Goal: Information Seeking & Learning: Find contact information

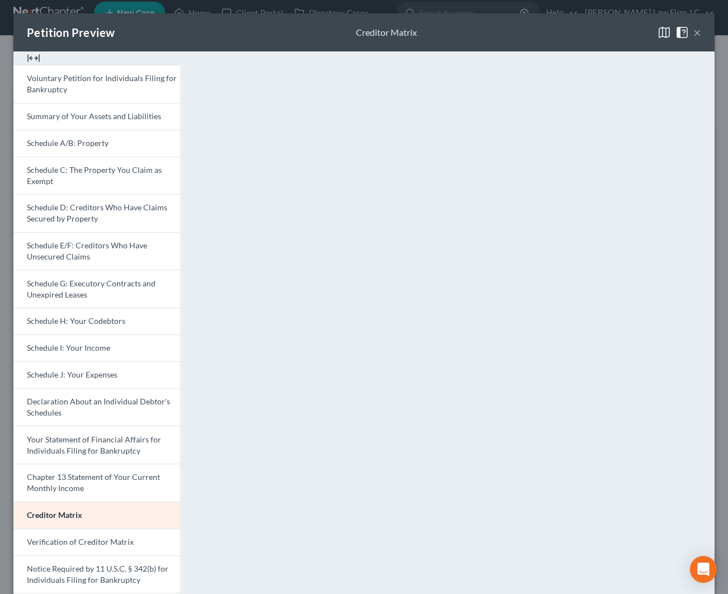
click at [701, 31] on button "×" at bounding box center [697, 32] width 8 height 13
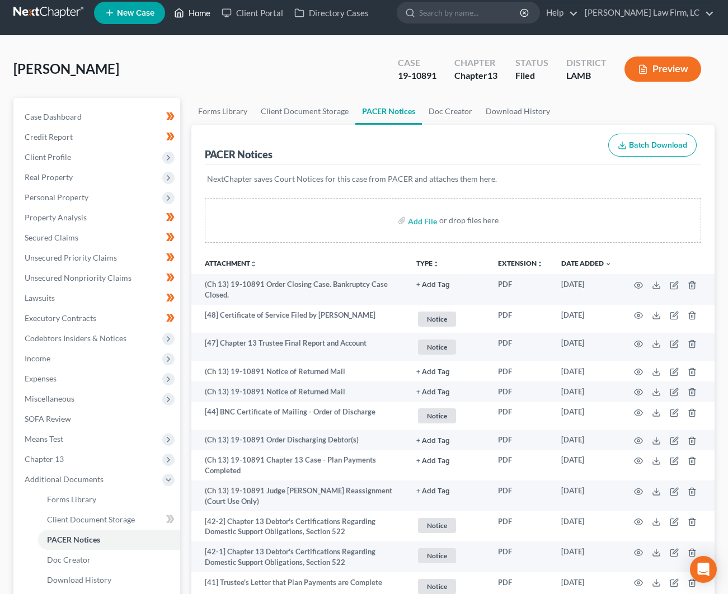
click at [195, 15] on link "Home" at bounding box center [192, 13] width 48 height 20
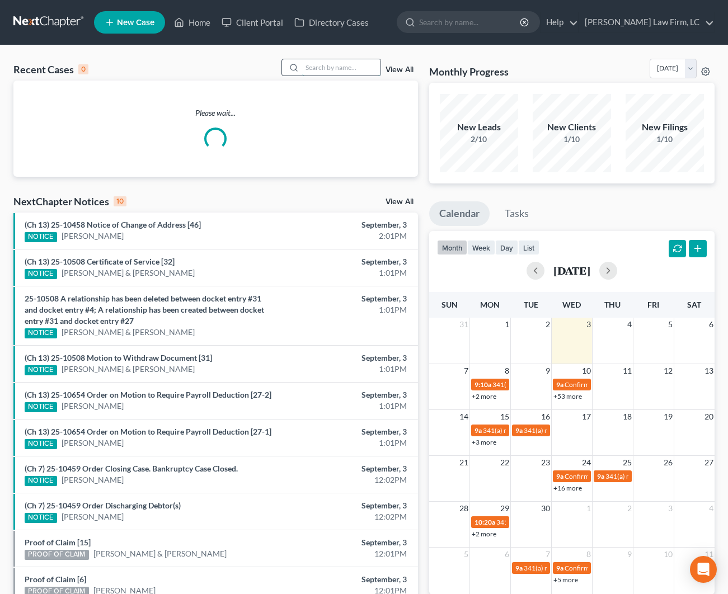
click at [312, 62] on input "search" at bounding box center [341, 67] width 78 height 16
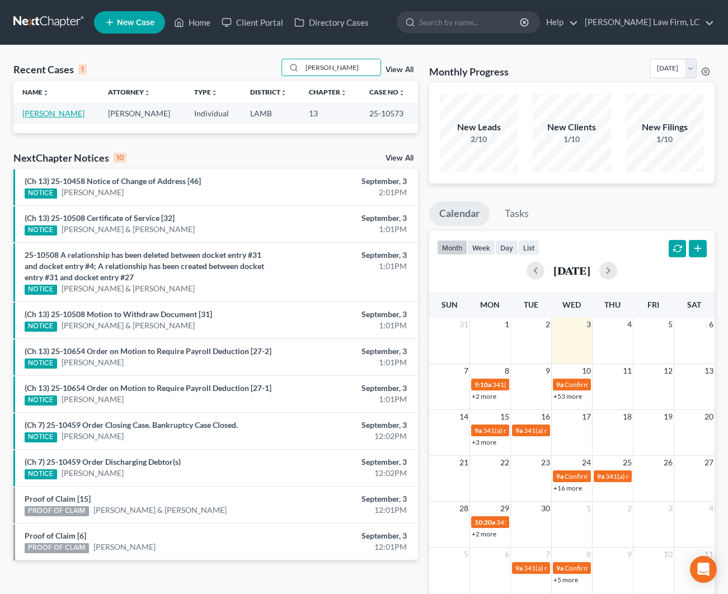
type input "[PERSON_NAME]"
click at [67, 115] on link "[PERSON_NAME]" at bounding box center [53, 114] width 62 height 10
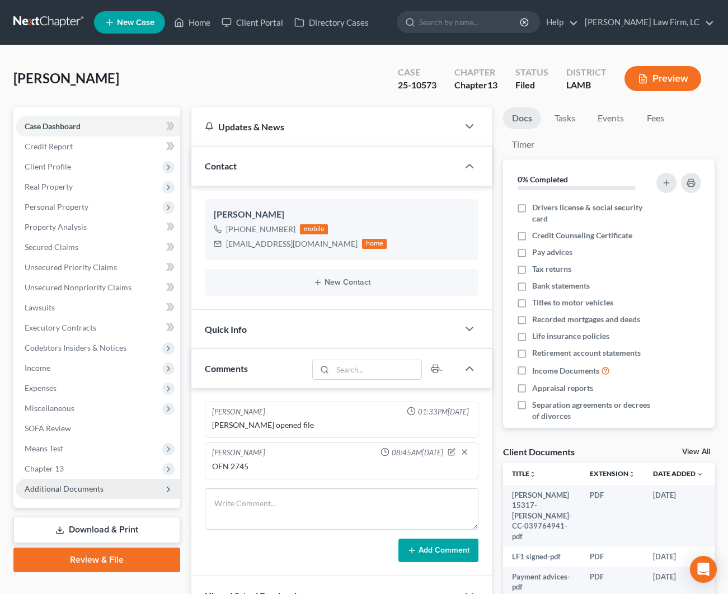
click at [37, 495] on span "Additional Documents" at bounding box center [98, 489] width 165 height 20
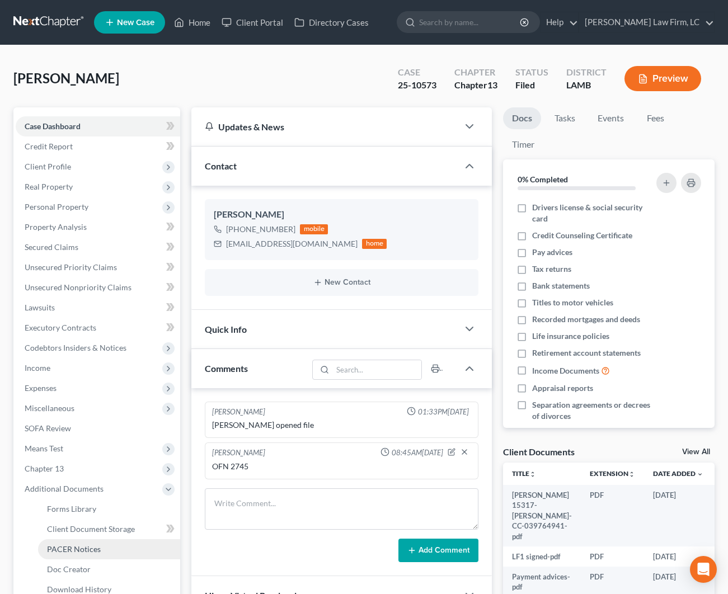
click at [116, 544] on link "PACER Notices" at bounding box center [109, 550] width 142 height 20
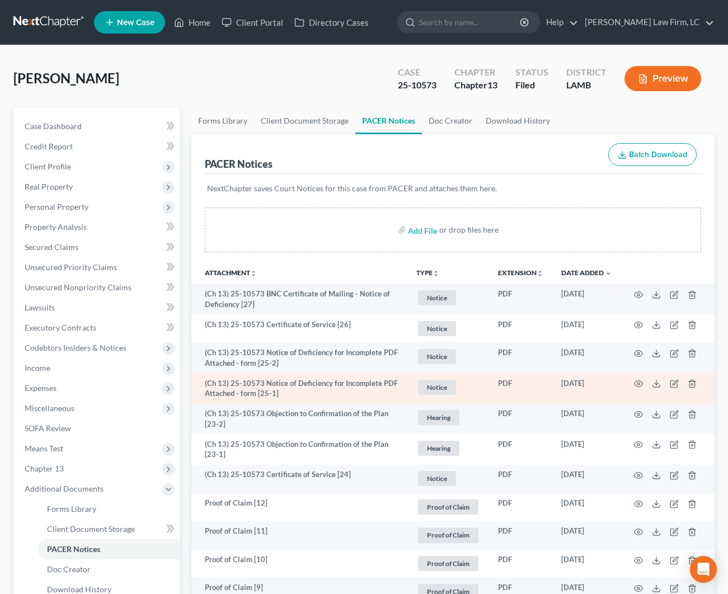
scroll to position [0, 1]
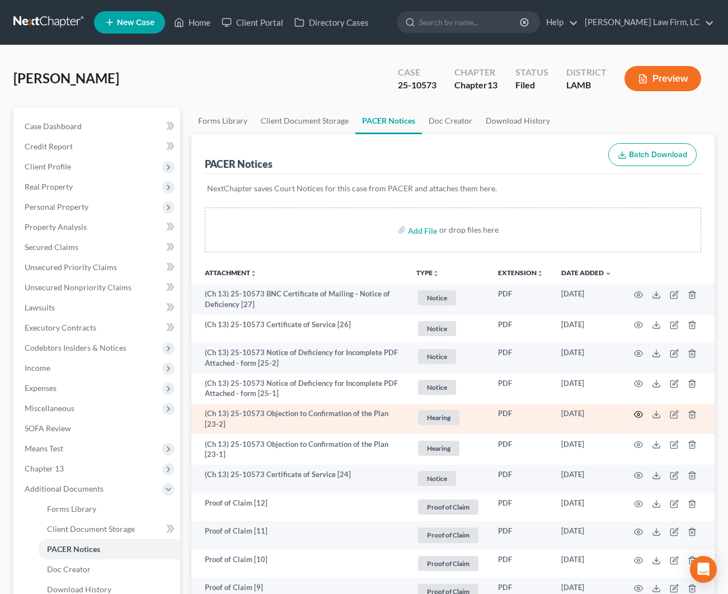
click at [635, 411] on icon "button" at bounding box center [638, 414] width 9 height 9
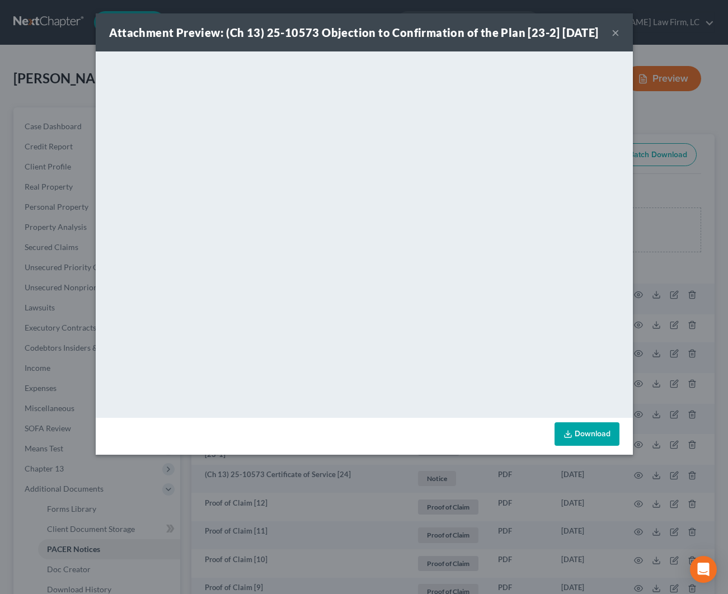
click at [616, 39] on button "×" at bounding box center [616, 32] width 8 height 13
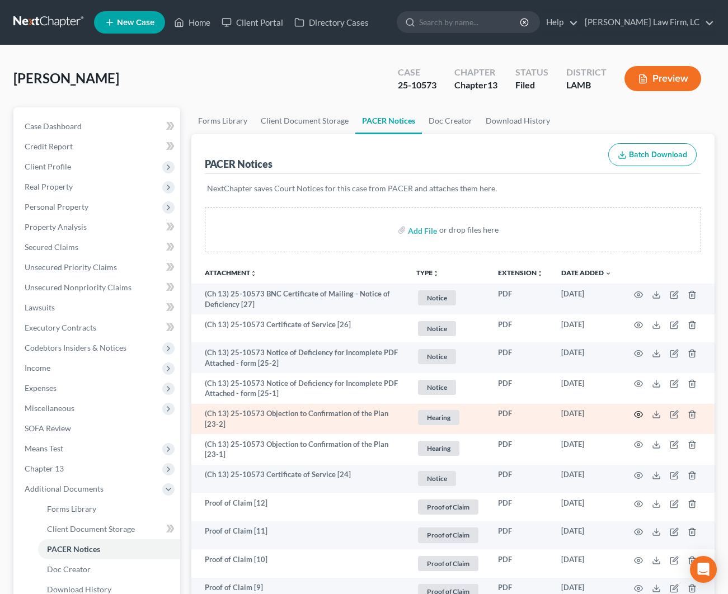
click at [637, 412] on icon "button" at bounding box center [638, 414] width 9 height 9
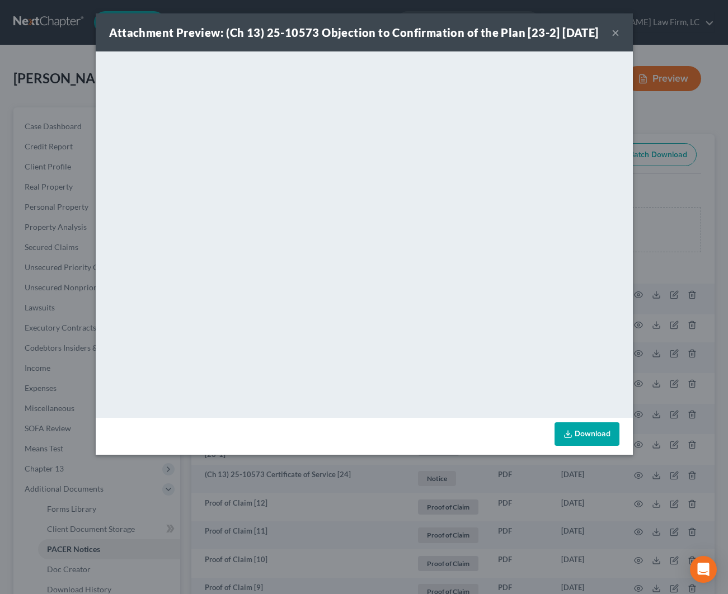
click at [599, 40] on div "Attachment Preview: (Ch 13) 25-10573 Objection to Confirmation of the Plan [23-…" at bounding box center [354, 33] width 490 height 16
click at [611, 43] on div "Attachment Preview: (Ch 13) 25-10573 Objection to Confirmation of the Plan [23-…" at bounding box center [364, 32] width 537 height 38
click at [612, 39] on button "×" at bounding box center [616, 32] width 8 height 13
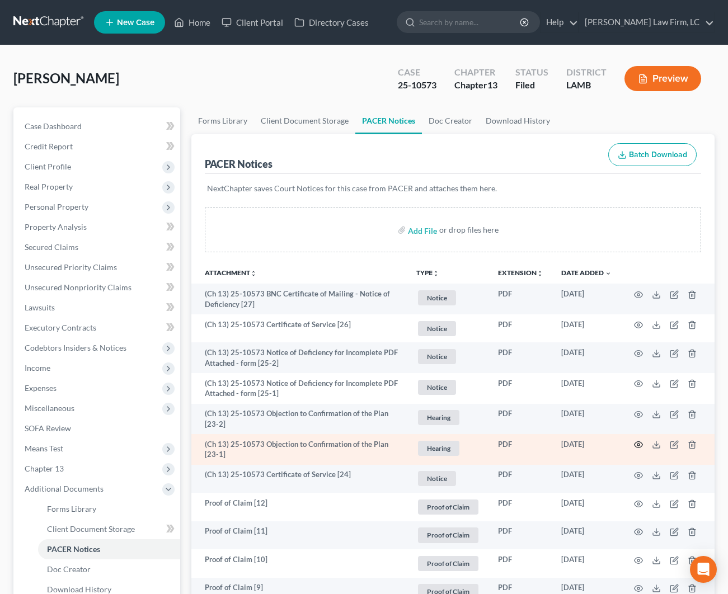
click at [638, 444] on circle "button" at bounding box center [638, 445] width 2 height 2
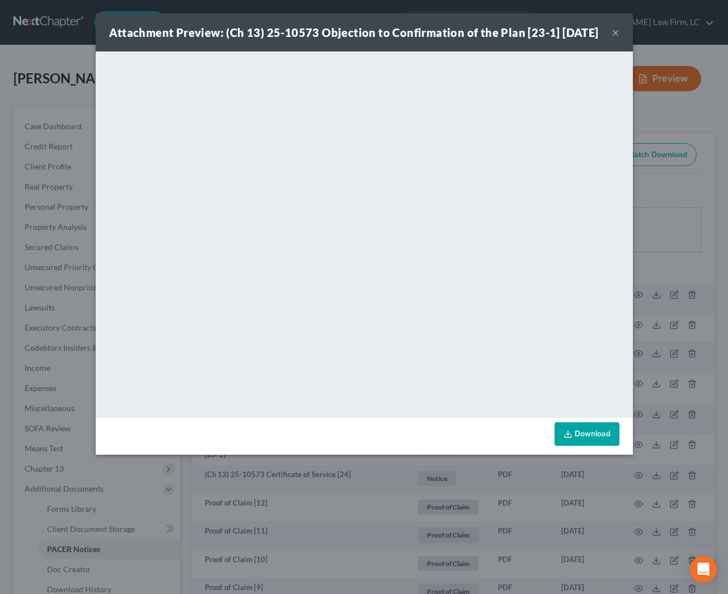
click at [613, 39] on button "×" at bounding box center [616, 32] width 8 height 13
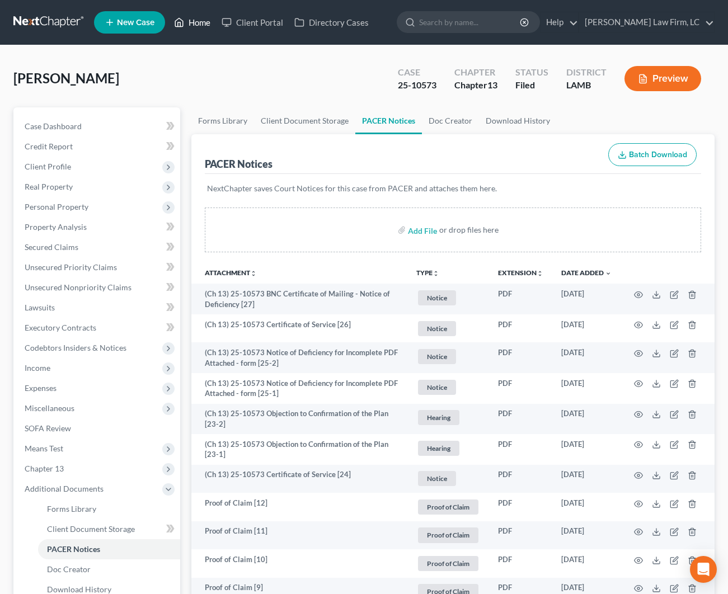
click at [205, 26] on link "Home" at bounding box center [192, 22] width 48 height 20
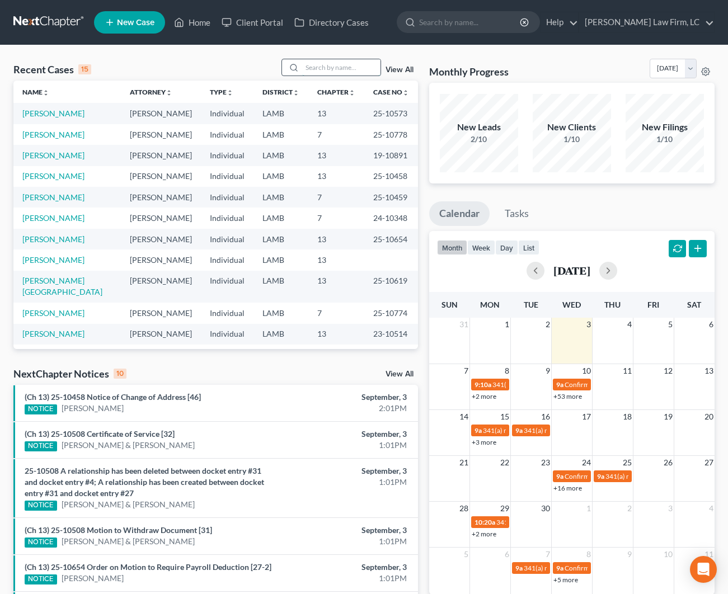
click at [313, 74] on input "search" at bounding box center [341, 67] width 78 height 16
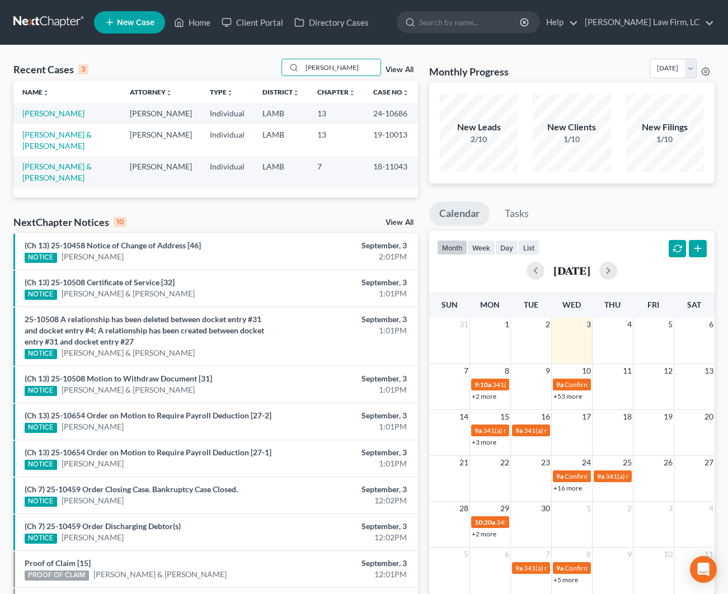
type input "[PERSON_NAME]"
click at [53, 105] on td "[PERSON_NAME]" at bounding box center [66, 113] width 107 height 21
click at [57, 114] on link "[PERSON_NAME]" at bounding box center [53, 114] width 62 height 10
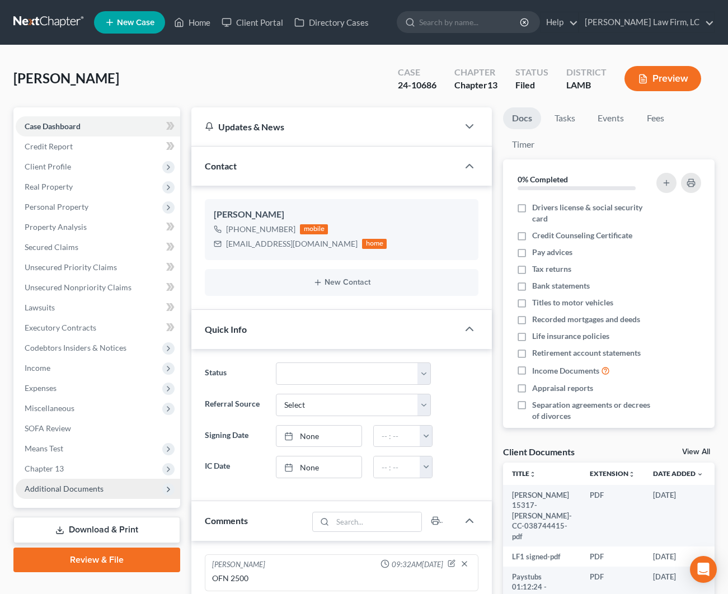
click at [107, 486] on span "Additional Documents" at bounding box center [98, 489] width 165 height 20
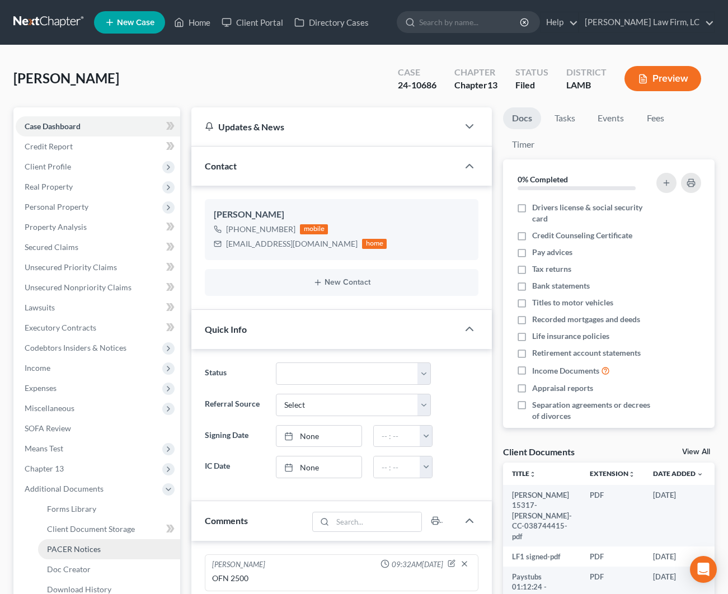
click at [121, 548] on link "PACER Notices" at bounding box center [109, 550] width 142 height 20
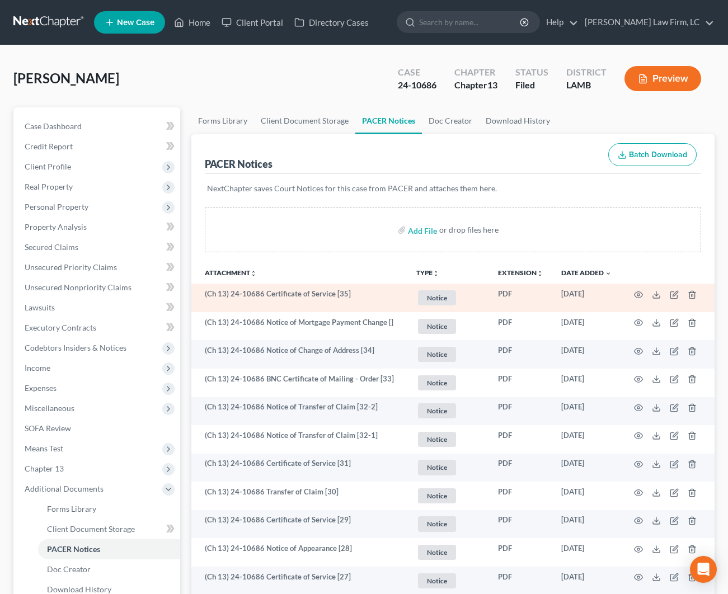
scroll to position [3, 0]
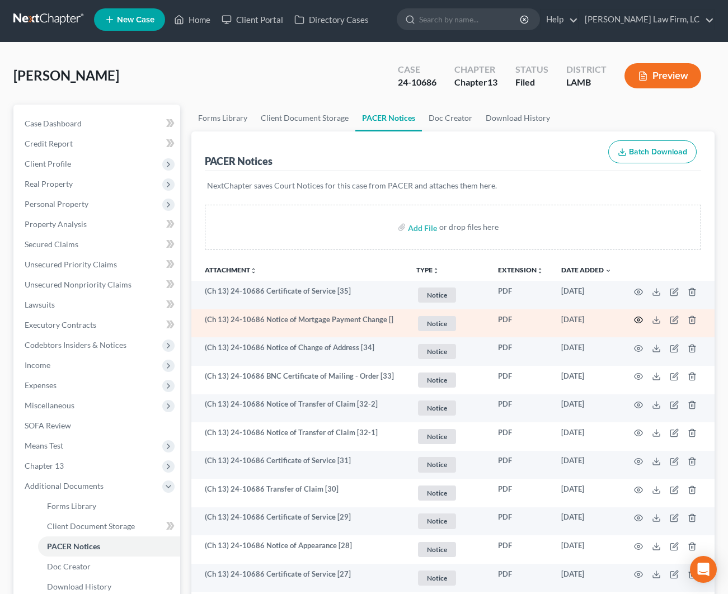
click at [636, 317] on icon "button" at bounding box center [638, 320] width 9 height 9
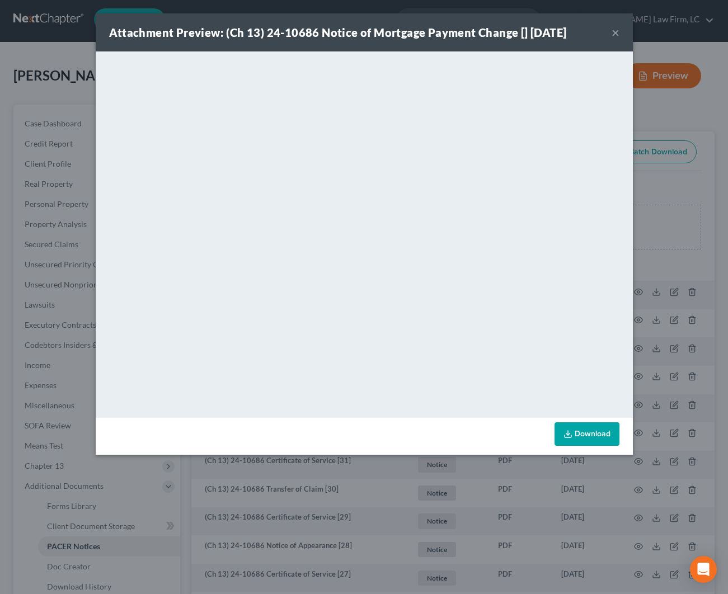
click at [617, 31] on button "×" at bounding box center [616, 32] width 8 height 13
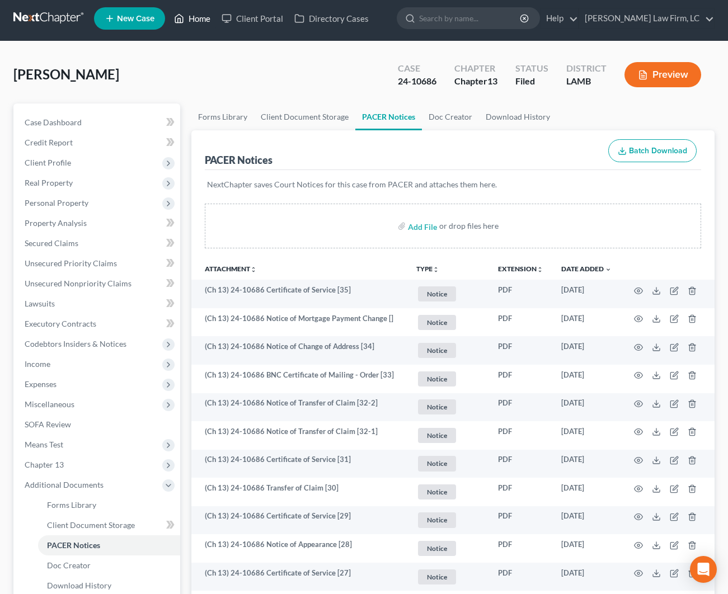
click at [196, 26] on link "Home" at bounding box center [192, 18] width 48 height 20
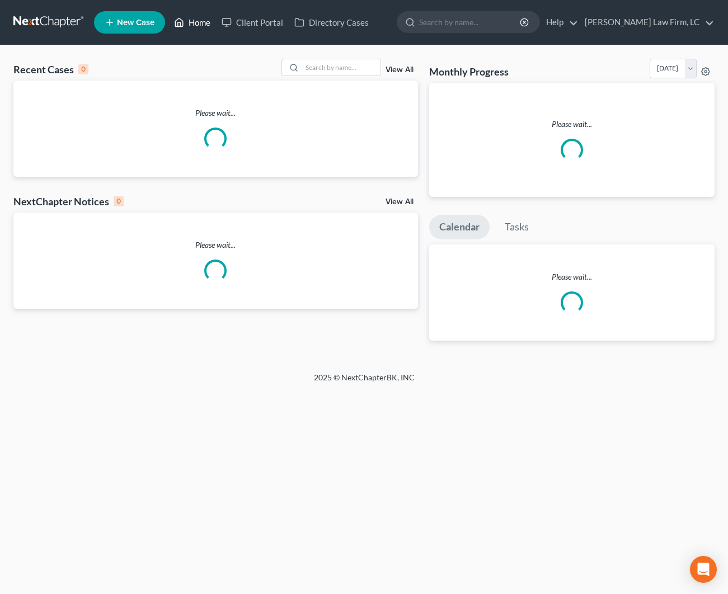
click at [201, 22] on link "Home" at bounding box center [192, 22] width 48 height 20
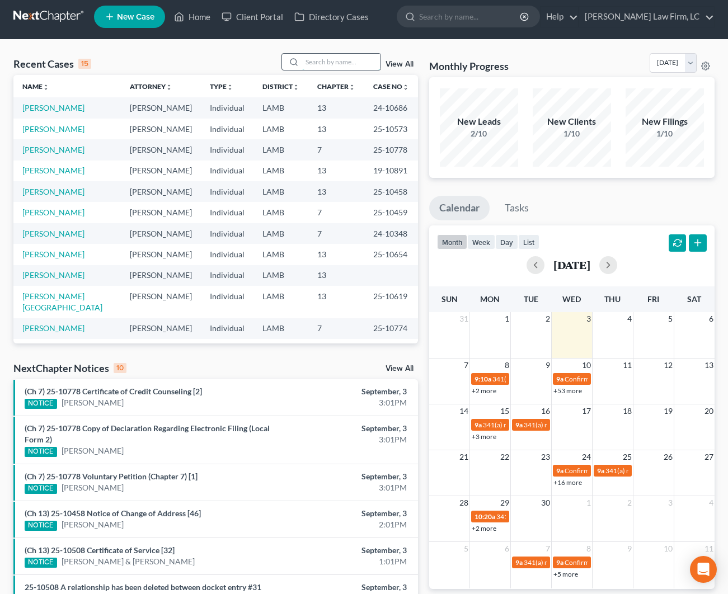
click at [314, 70] on input "search" at bounding box center [341, 62] width 78 height 16
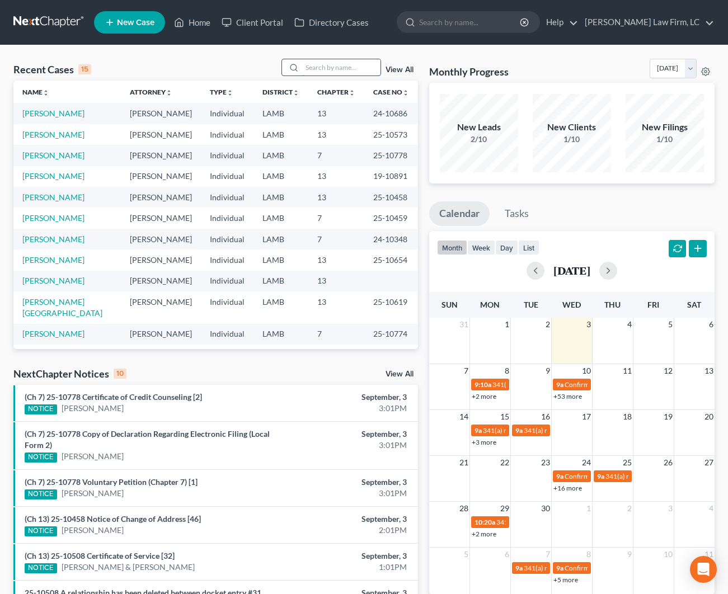
scroll to position [0, 0]
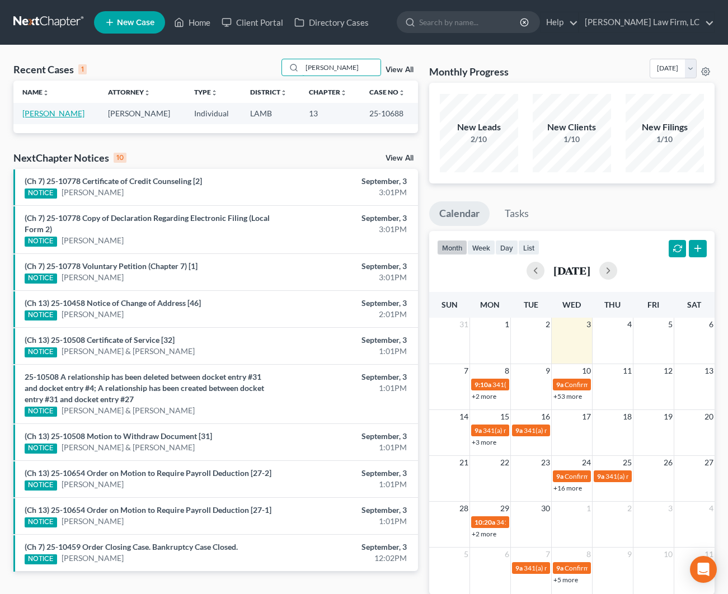
type input "[PERSON_NAME]"
click at [55, 112] on link "[PERSON_NAME]" at bounding box center [53, 114] width 62 height 10
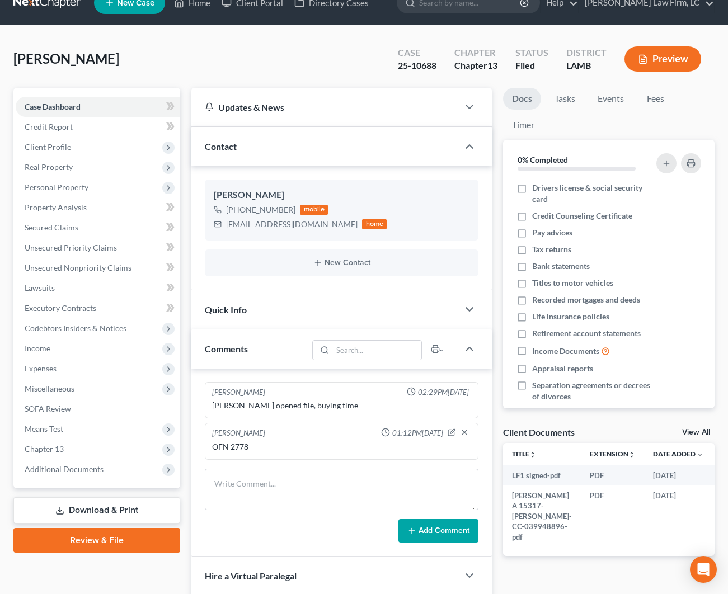
scroll to position [26, 0]
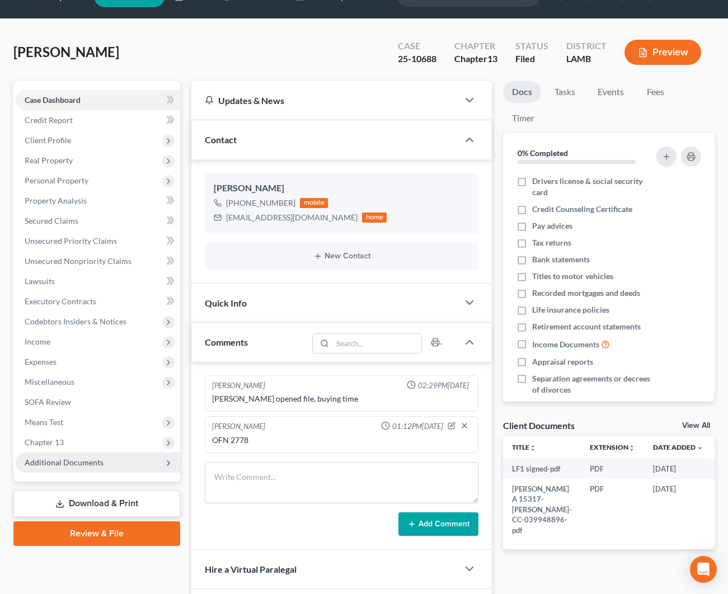
click at [69, 471] on span "Additional Documents" at bounding box center [98, 463] width 165 height 20
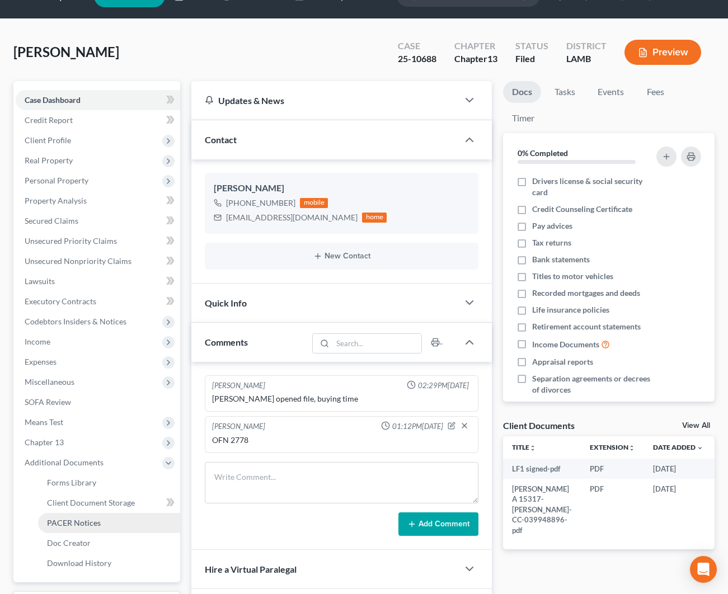
click at [102, 524] on link "PACER Notices" at bounding box center [109, 523] width 142 height 20
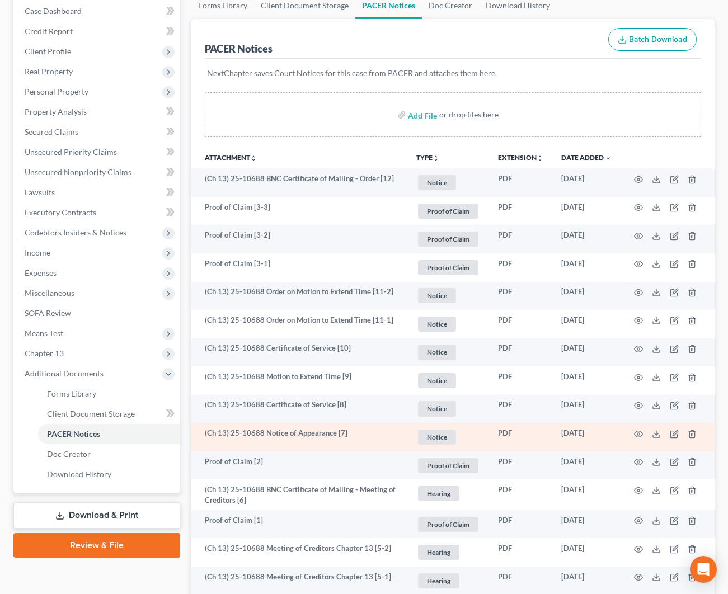
scroll to position [115, 0]
click at [635, 432] on icon "button" at bounding box center [638, 434] width 9 height 9
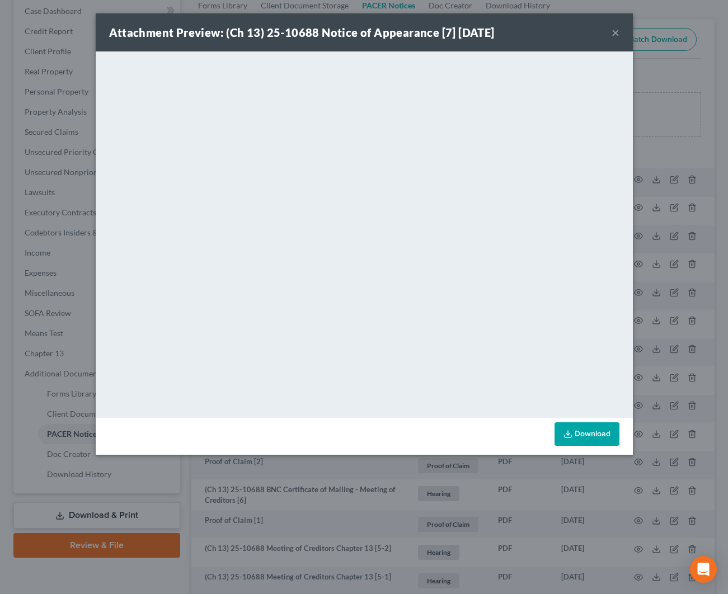
click at [616, 33] on button "×" at bounding box center [616, 32] width 8 height 13
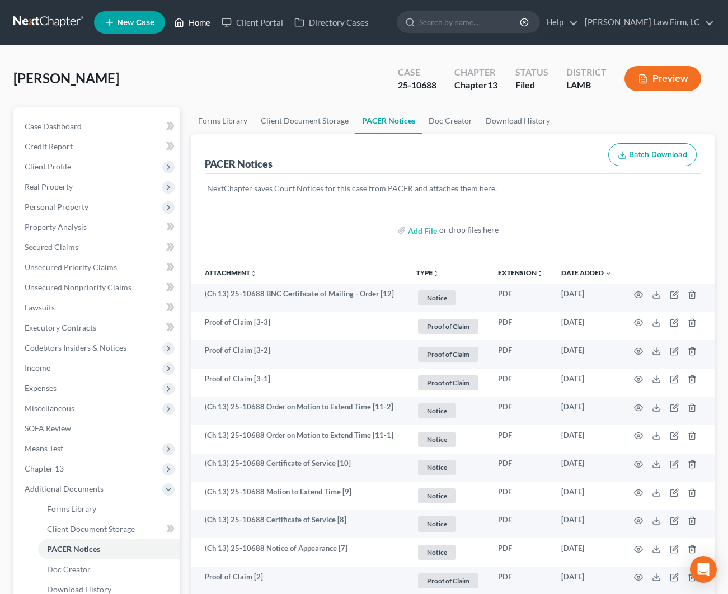
scroll to position [0, 0]
click at [205, 26] on link "Home" at bounding box center [192, 22] width 48 height 20
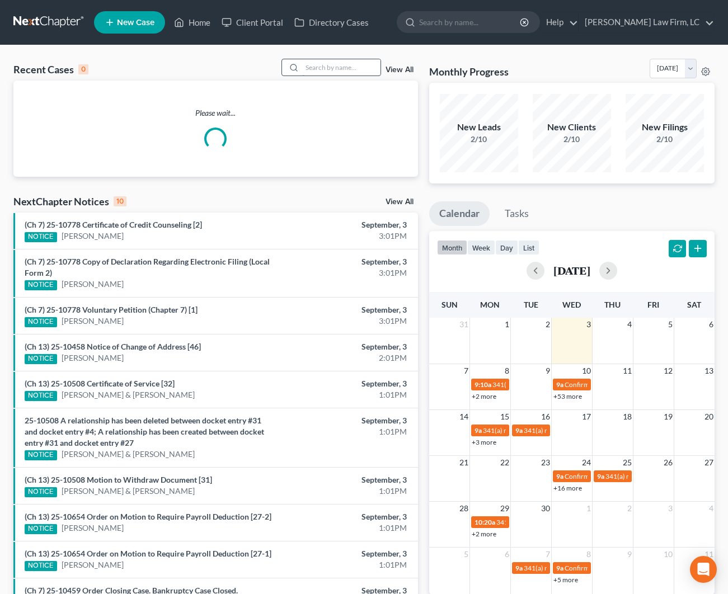
click at [324, 72] on input "search" at bounding box center [341, 67] width 78 height 16
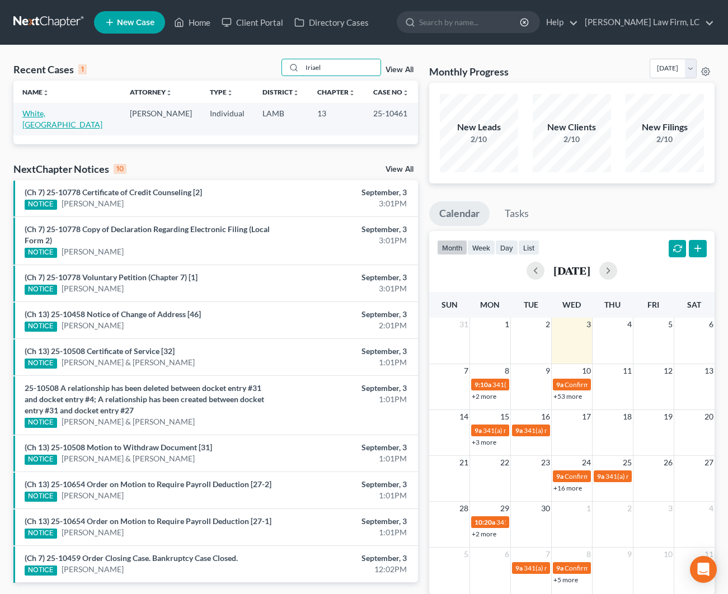
type input "Iriael"
click at [58, 113] on link "White, [GEOGRAPHIC_DATA]" at bounding box center [62, 119] width 80 height 21
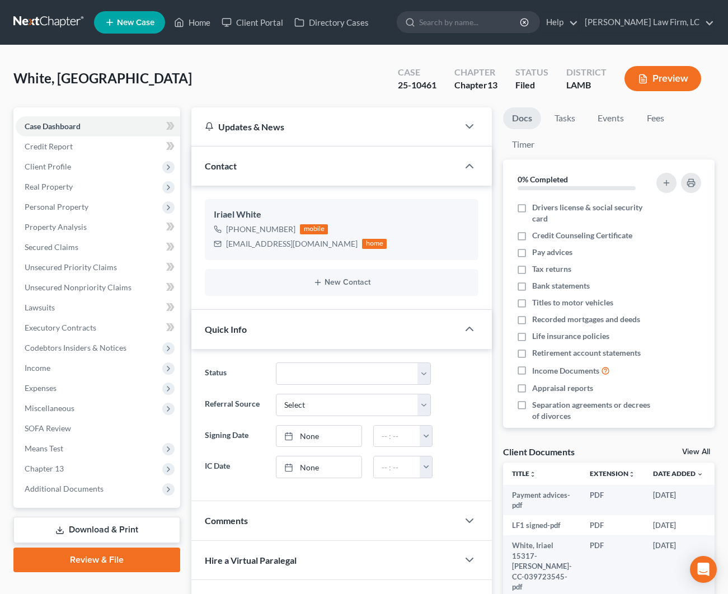
scroll to position [0, 1]
drag, startPoint x: 304, startPoint y: 246, endPoint x: 238, endPoint y: 237, distance: 66.6
click at [238, 237] on div "[EMAIL_ADDRESS][DOMAIN_NAME] home" at bounding box center [300, 244] width 173 height 15
copy div "[EMAIL_ADDRESS][DOMAIN_NAME]"
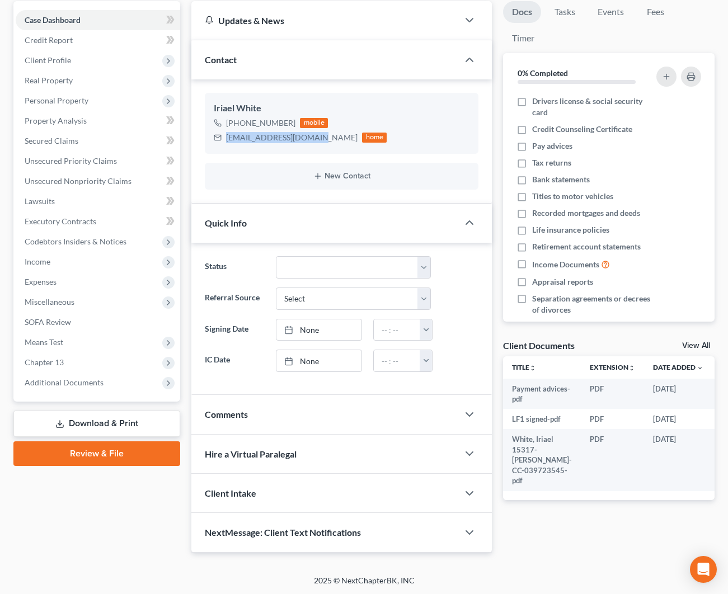
scroll to position [106, 0]
click at [301, 405] on div "Comments" at bounding box center [324, 415] width 267 height 39
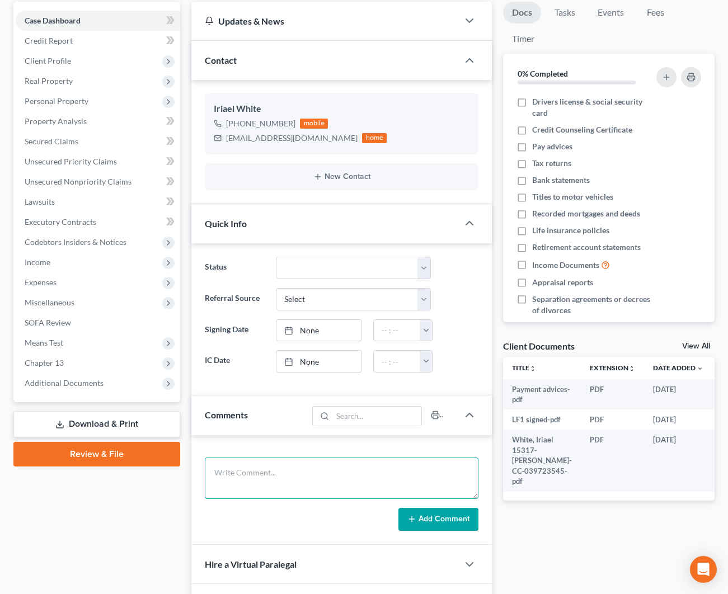
click at [225, 462] on textarea at bounding box center [342, 478] width 274 height 41
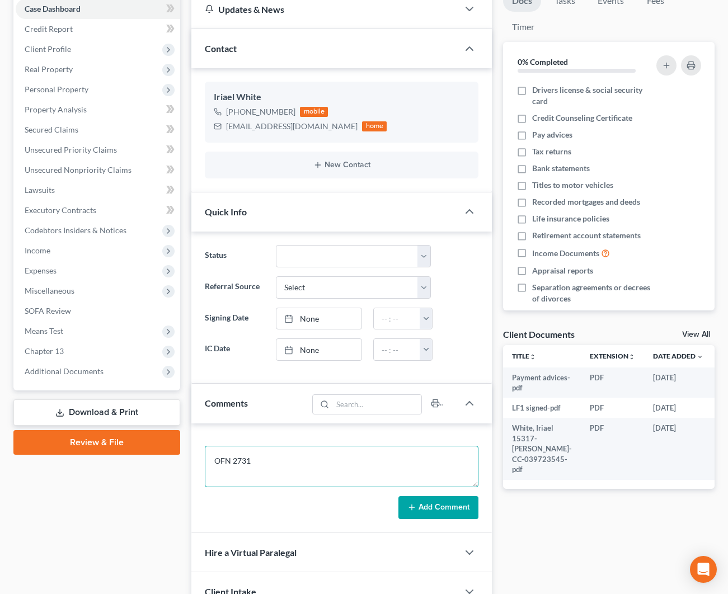
type textarea "OFN 2731"
click at [431, 513] on button "Add Comment" at bounding box center [439, 508] width 80 height 24
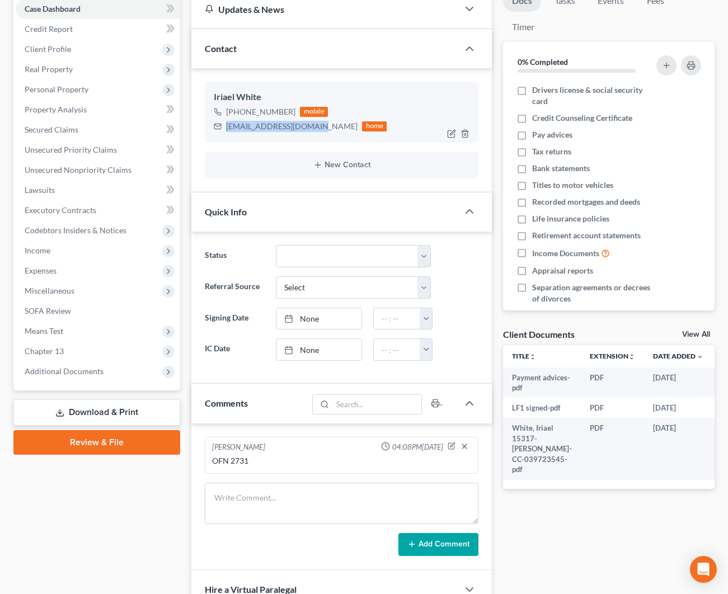
drag, startPoint x: 305, startPoint y: 125, endPoint x: 226, endPoint y: 126, distance: 79.5
click at [226, 126] on div "[EMAIL_ADDRESS][DOMAIN_NAME] home" at bounding box center [300, 126] width 173 height 15
copy div "[EMAIL_ADDRESS][DOMAIN_NAME]"
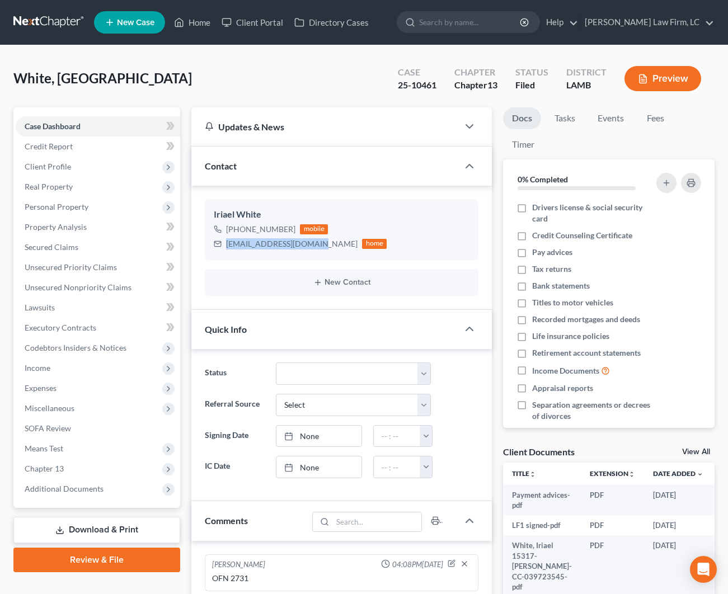
scroll to position [0, 0]
click at [189, 29] on link "Home" at bounding box center [192, 22] width 48 height 20
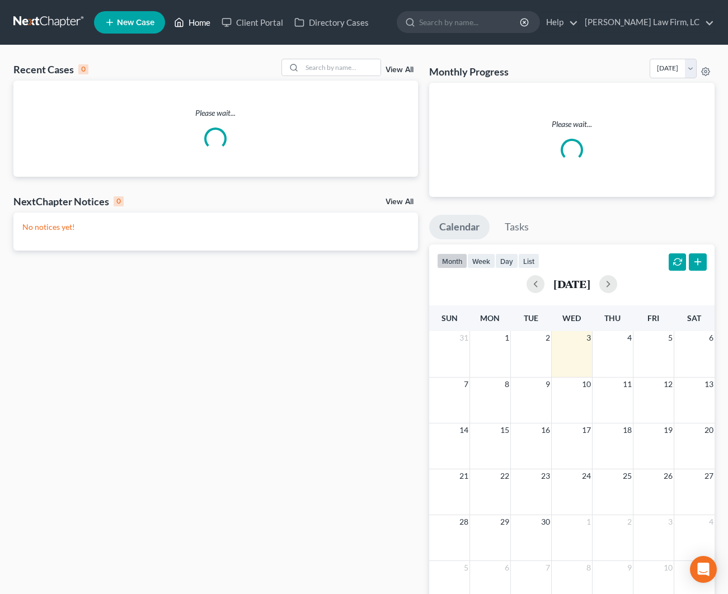
drag, startPoint x: 200, startPoint y: 22, endPoint x: 212, endPoint y: 27, distance: 13.0
click at [200, 22] on link "Home" at bounding box center [192, 22] width 48 height 20
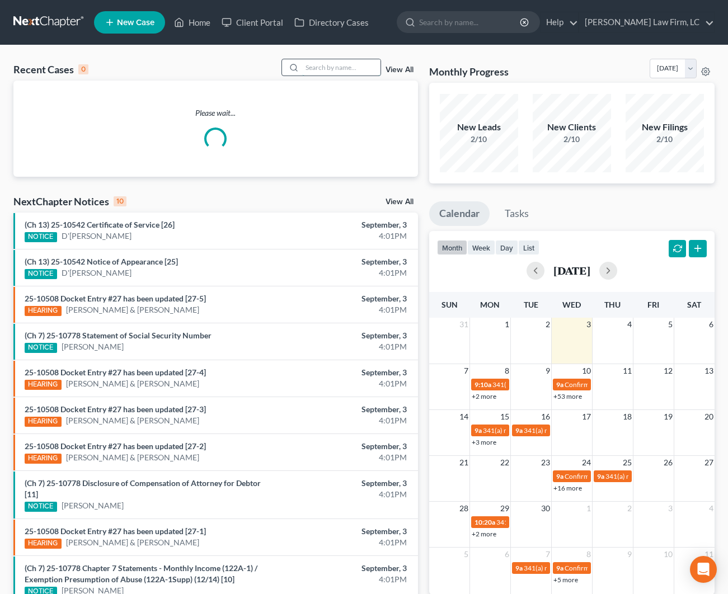
click at [306, 64] on input "search" at bounding box center [341, 67] width 78 height 16
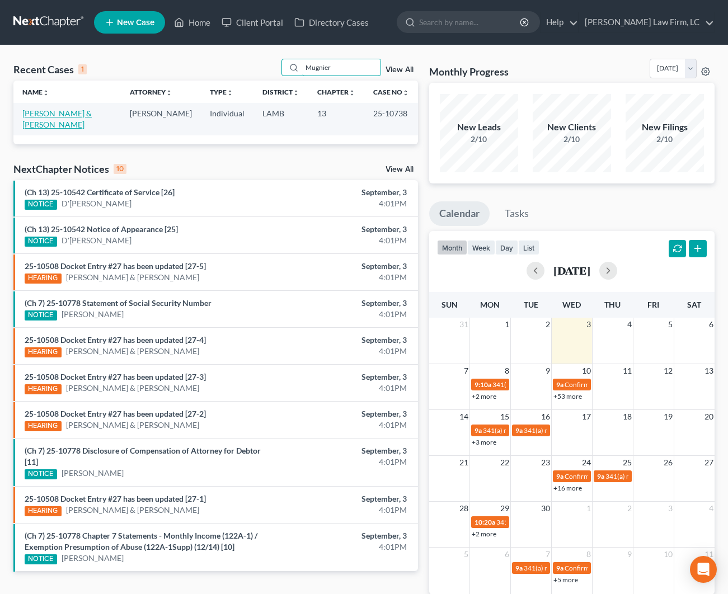
type input "Mugnier"
click at [57, 112] on link "[PERSON_NAME] & [PERSON_NAME]" at bounding box center [56, 119] width 69 height 21
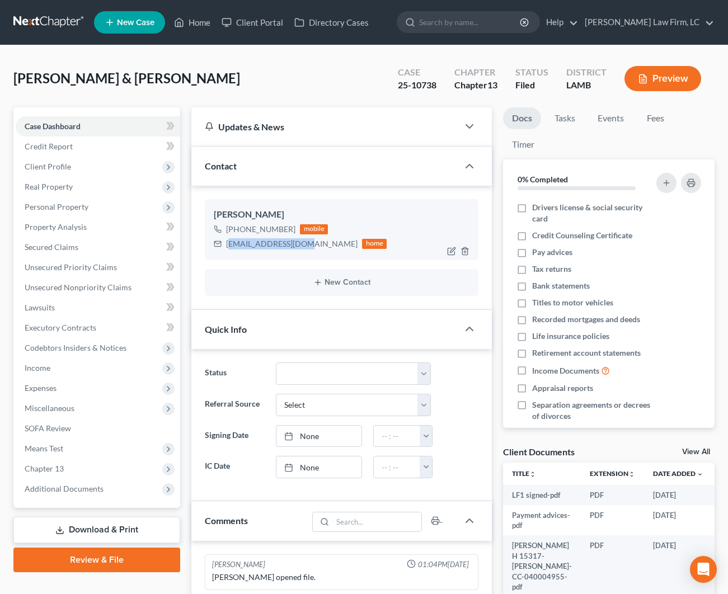
drag, startPoint x: 306, startPoint y: 242, endPoint x: 233, endPoint y: 242, distance: 72.8
click at [227, 243] on div "[EMAIL_ADDRESS][DOMAIN_NAME]" at bounding box center [292, 243] width 132 height 11
click at [203, 22] on link "Home" at bounding box center [192, 22] width 48 height 20
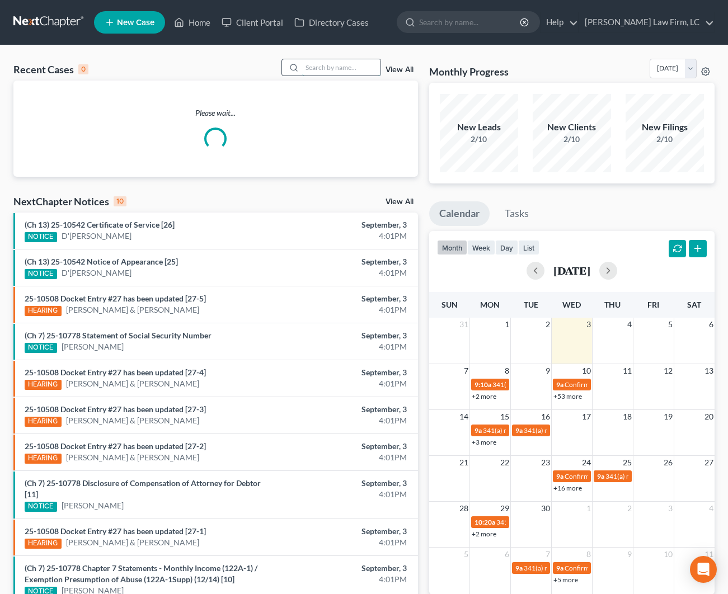
click at [320, 67] on input "search" at bounding box center [341, 67] width 78 height 16
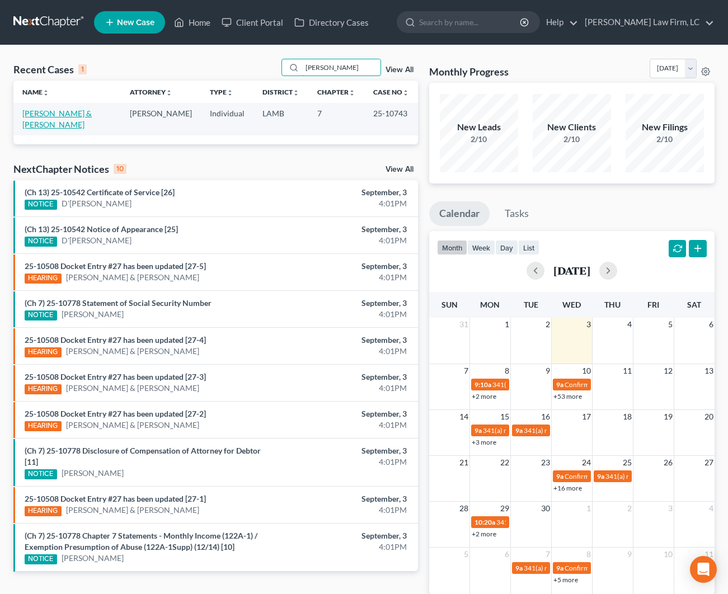
type input "[PERSON_NAME]"
click at [76, 116] on link "[PERSON_NAME] & [PERSON_NAME]" at bounding box center [56, 119] width 69 height 21
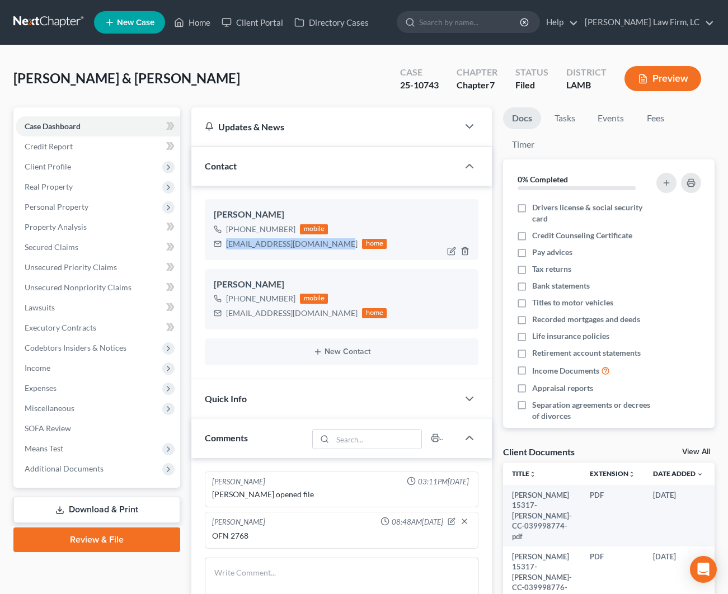
drag, startPoint x: 326, startPoint y: 245, endPoint x: 227, endPoint y: 244, distance: 99.1
click at [227, 244] on div "[EMAIL_ADDRESS][DOMAIN_NAME]" at bounding box center [292, 243] width 132 height 11
click at [311, 306] on div "[EMAIL_ADDRESS][DOMAIN_NAME] home" at bounding box center [300, 313] width 173 height 15
drag, startPoint x: 315, startPoint y: 312, endPoint x: 224, endPoint y: 315, distance: 91.3
click at [224, 315] on div "[EMAIL_ADDRESS][DOMAIN_NAME] home" at bounding box center [300, 313] width 173 height 15
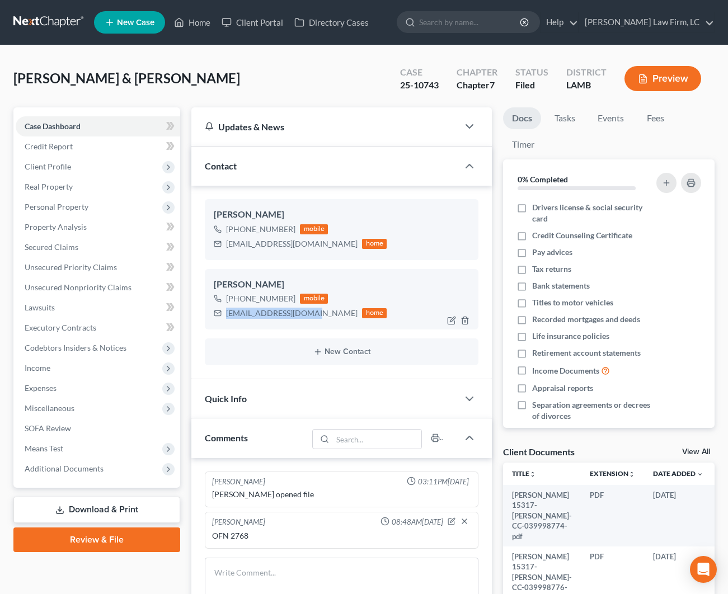
copy div "[EMAIL_ADDRESS][DOMAIN_NAME]"
click at [199, 27] on link "Home" at bounding box center [192, 22] width 48 height 20
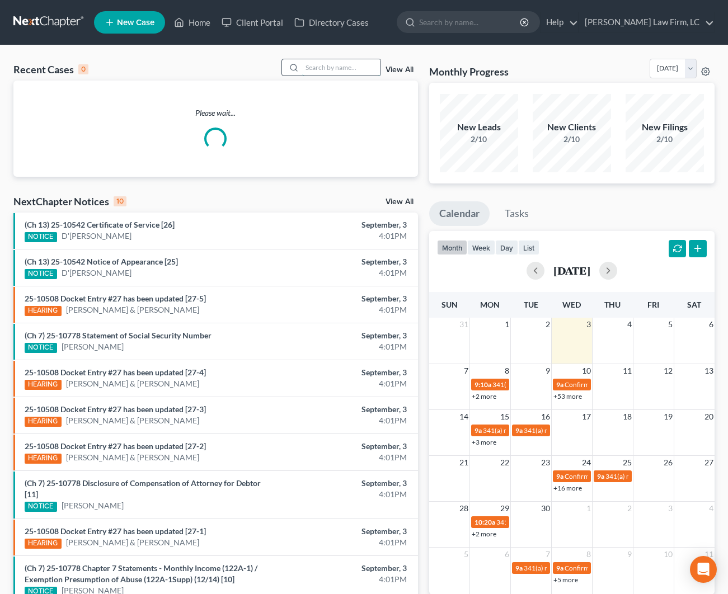
click at [318, 70] on input "search" at bounding box center [341, 67] width 78 height 16
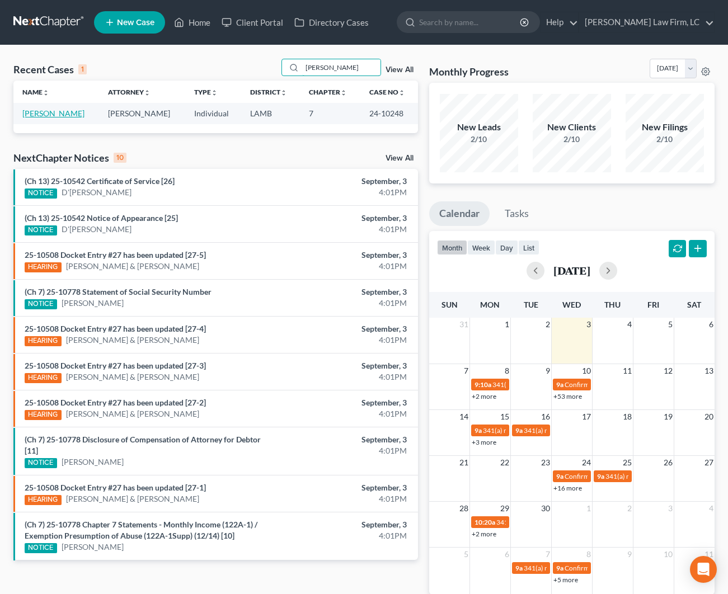
type input "[PERSON_NAME]"
click at [51, 115] on link "[PERSON_NAME]" at bounding box center [53, 114] width 62 height 10
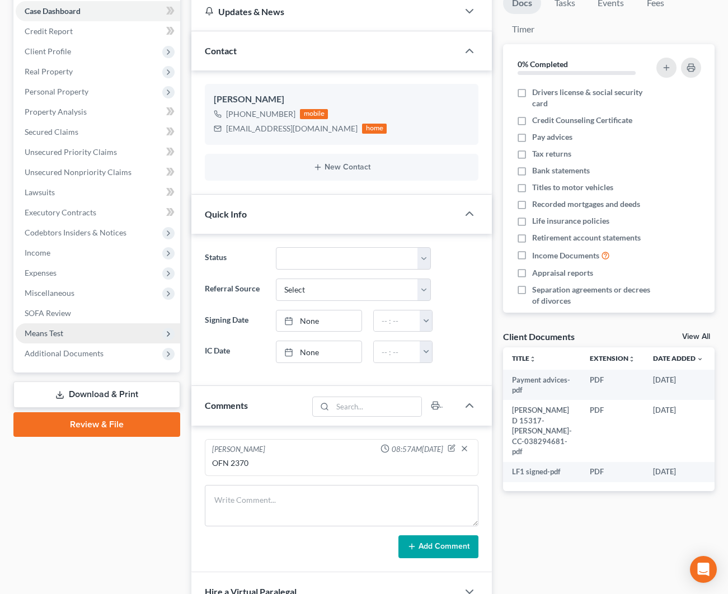
scroll to position [154, 0]
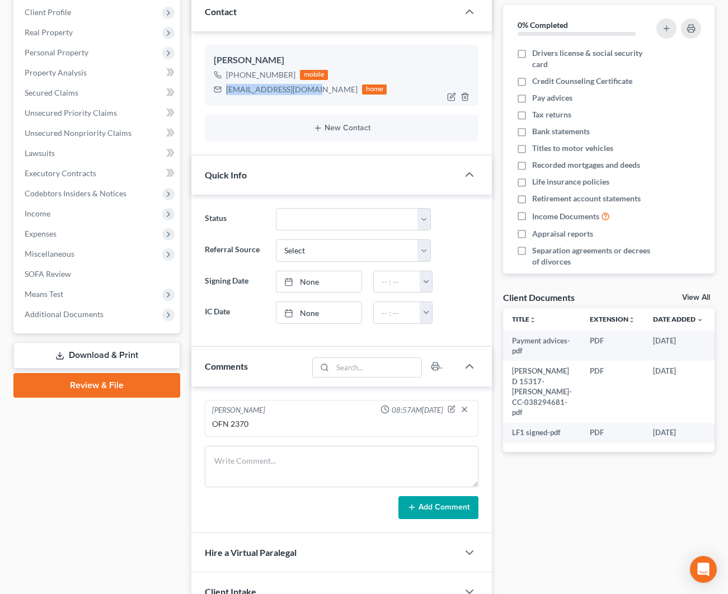
drag, startPoint x: 295, startPoint y: 88, endPoint x: 225, endPoint y: 88, distance: 70.0
click at [225, 88] on div "[EMAIL_ADDRESS][DOMAIN_NAME] home" at bounding box center [300, 89] width 173 height 15
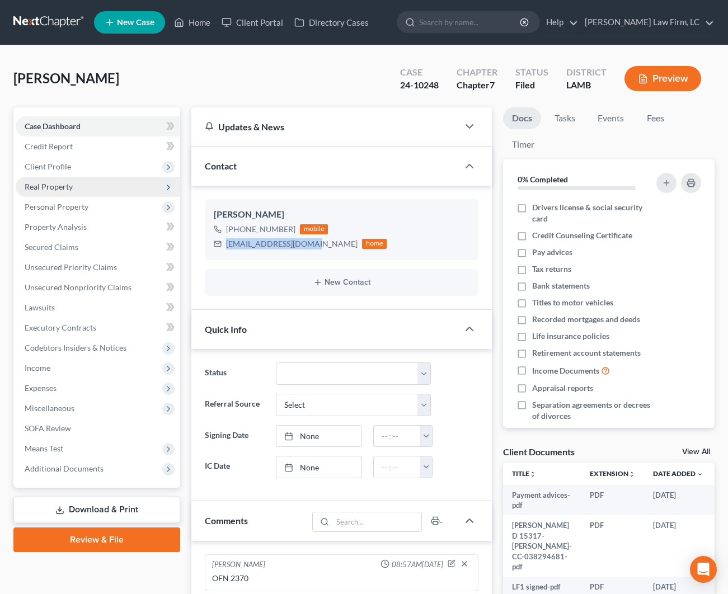
scroll to position [0, 0]
click at [92, 193] on span "Real Property" at bounding box center [98, 187] width 165 height 20
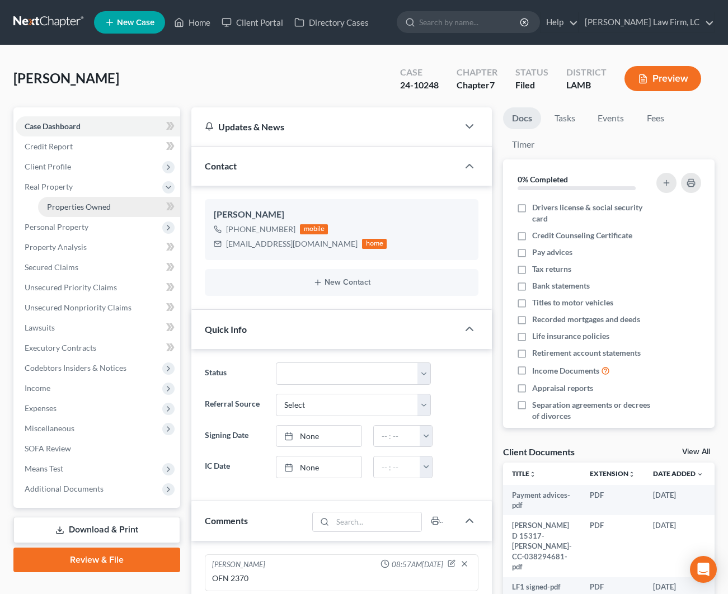
click at [93, 211] on span "Properties Owned" at bounding box center [79, 207] width 64 height 10
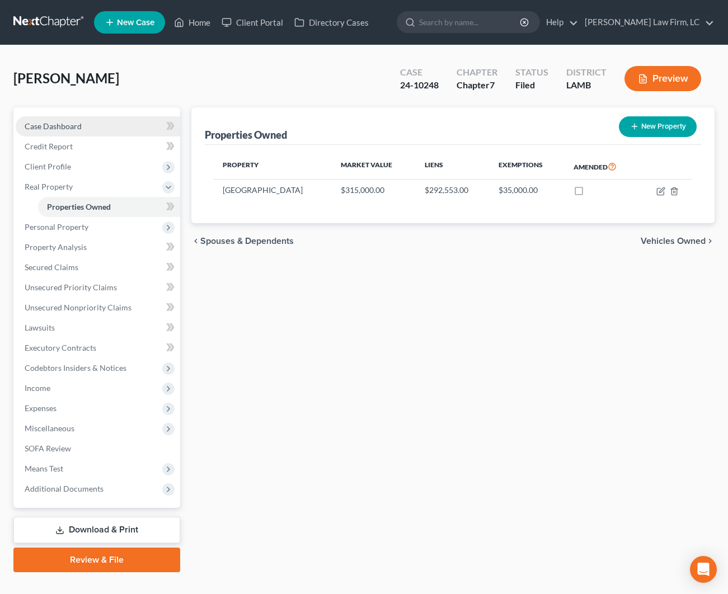
click at [54, 129] on span "Case Dashboard" at bounding box center [53, 126] width 57 height 10
